Goal: Task Accomplishment & Management: Manage account settings

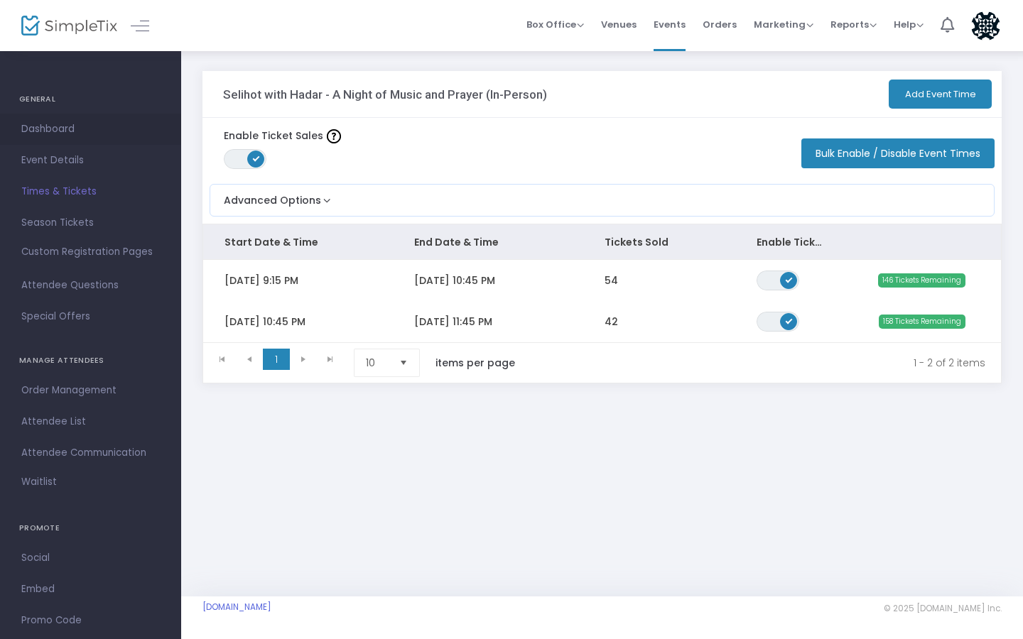
click at [42, 132] on span "Dashboard" at bounding box center [90, 129] width 139 height 18
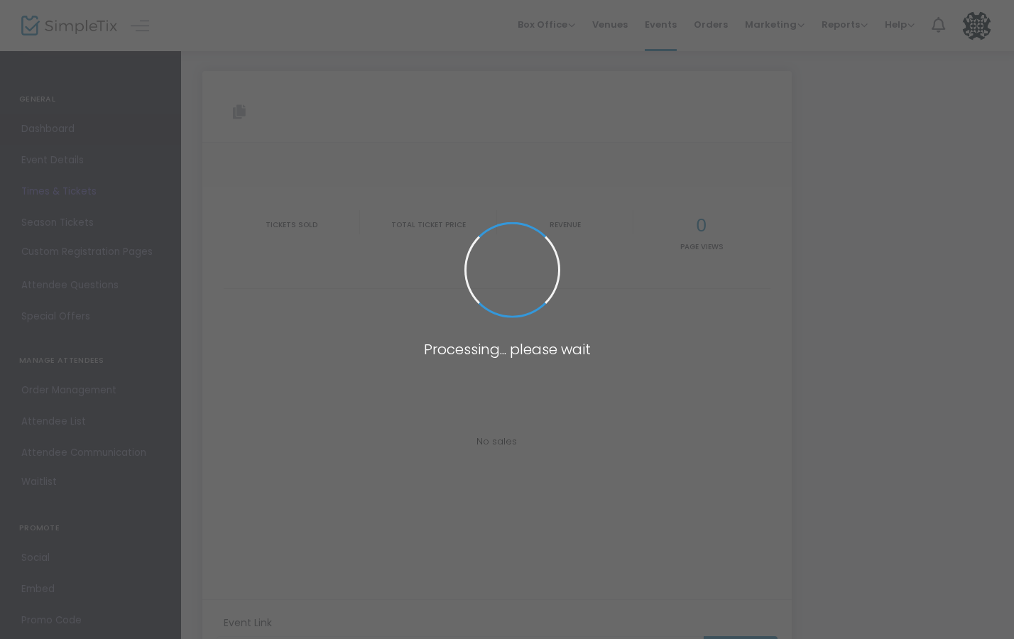
type input "[URL][DOMAIN_NAME]"
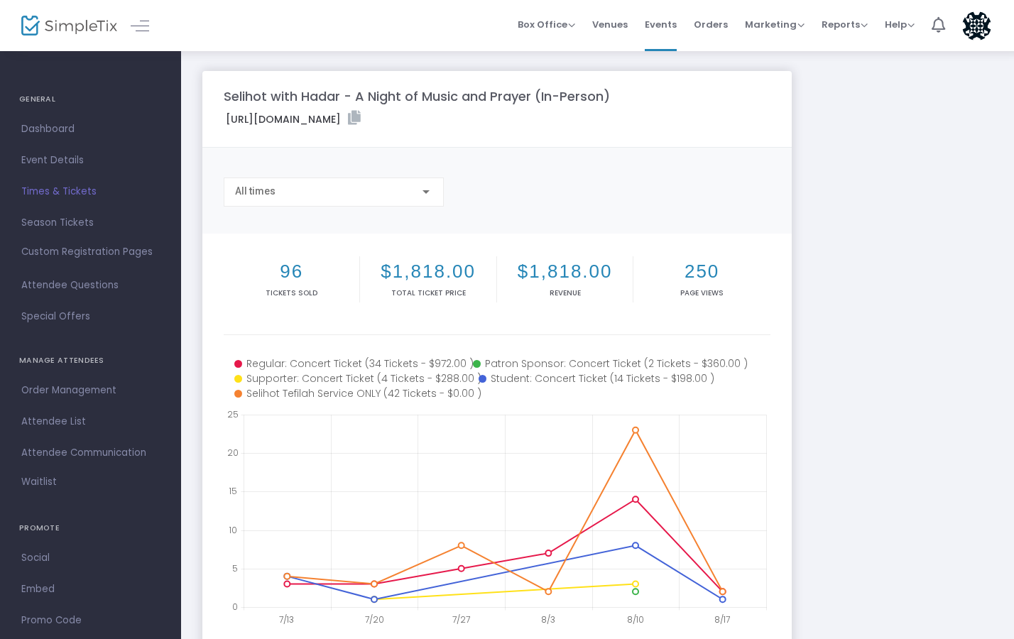
click at [38, 104] on h4 "GENERAL" at bounding box center [90, 99] width 143 height 28
click at [36, 96] on h4 "GENERAL" at bounding box center [90, 99] width 143 height 28
click at [37, 104] on h4 "GENERAL" at bounding box center [90, 99] width 143 height 28
click at [52, 133] on span "Dashboard" at bounding box center [90, 129] width 139 height 18
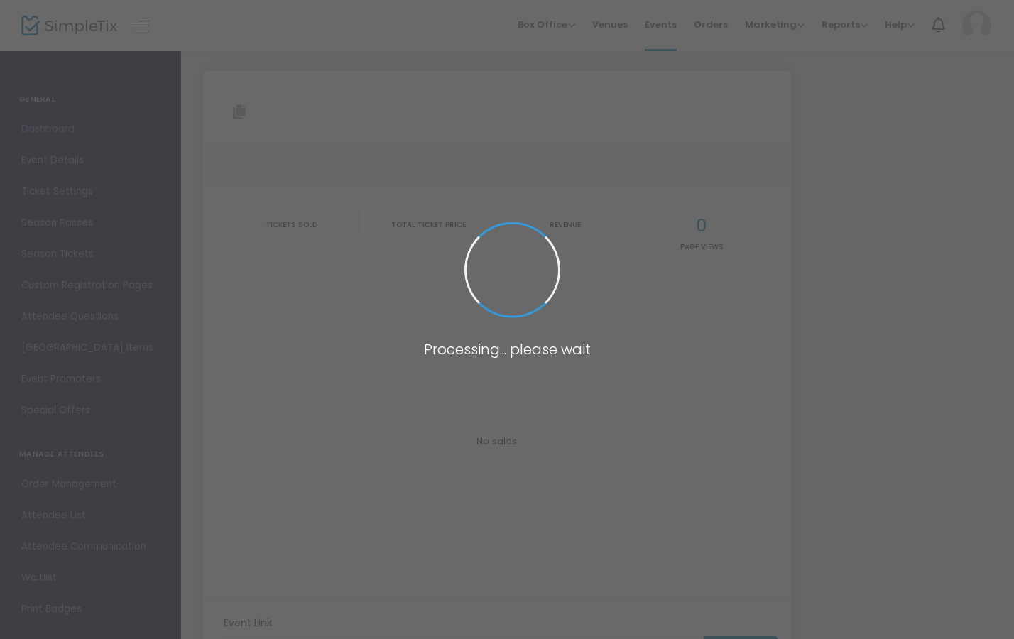
type input "[URL][DOMAIN_NAME]"
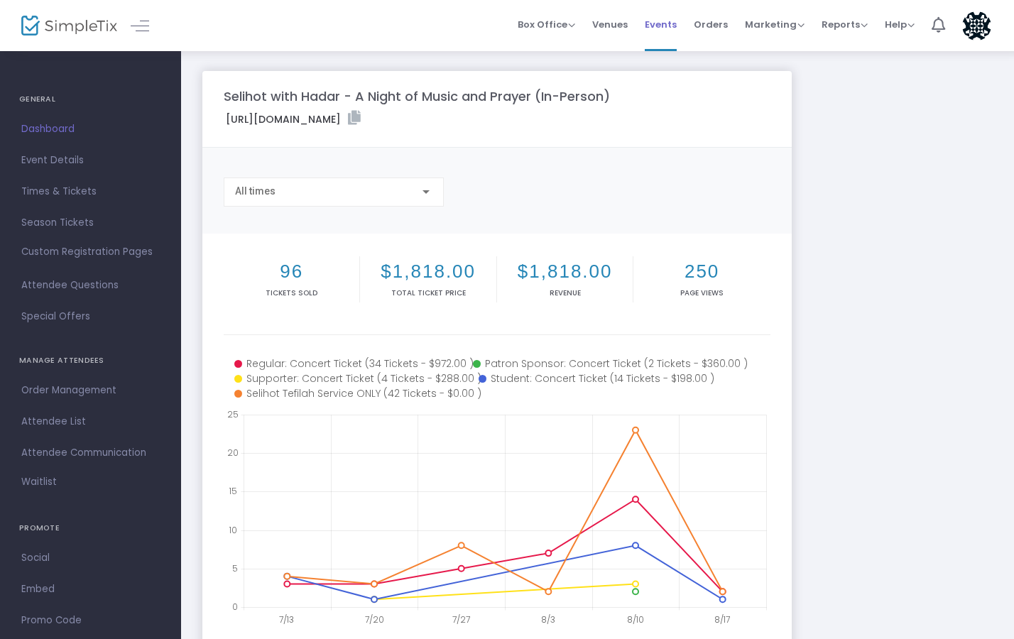
click at [661, 24] on span "Events" at bounding box center [661, 24] width 32 height 36
